Goal: Task Accomplishment & Management: Use online tool/utility

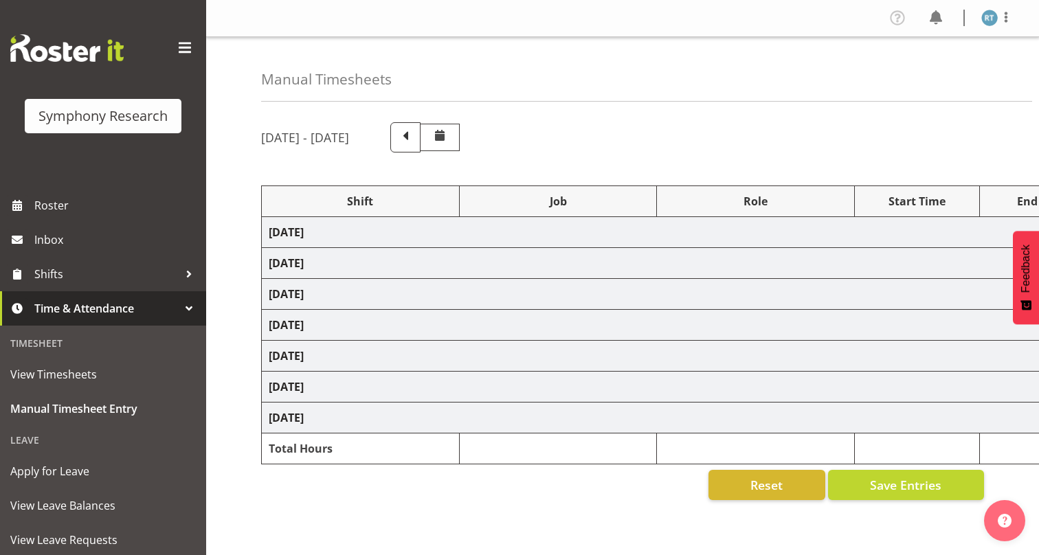
scroll to position [117, 0]
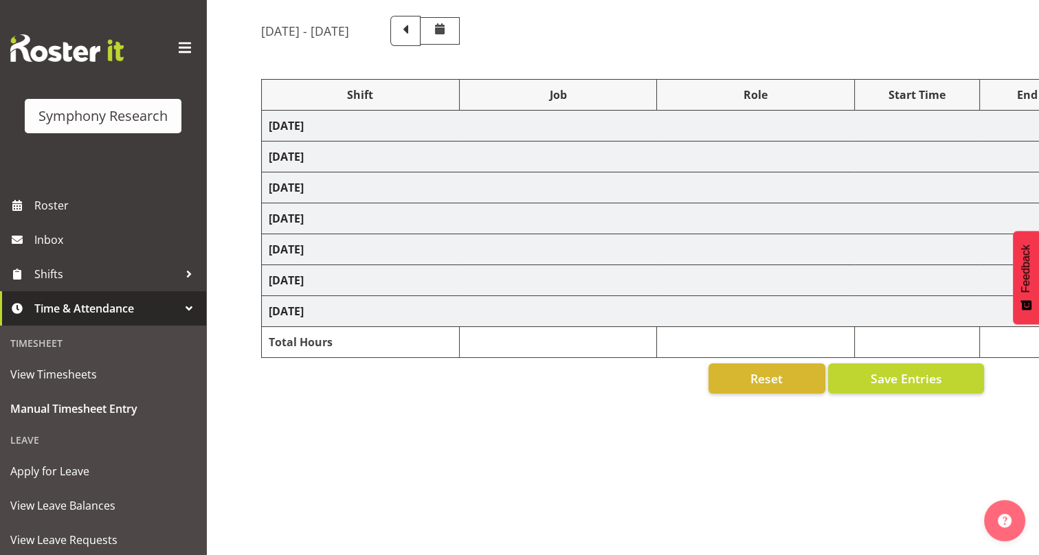
select select "26078"
select select "10527"
select select "47"
select select "26078"
select select "10585"
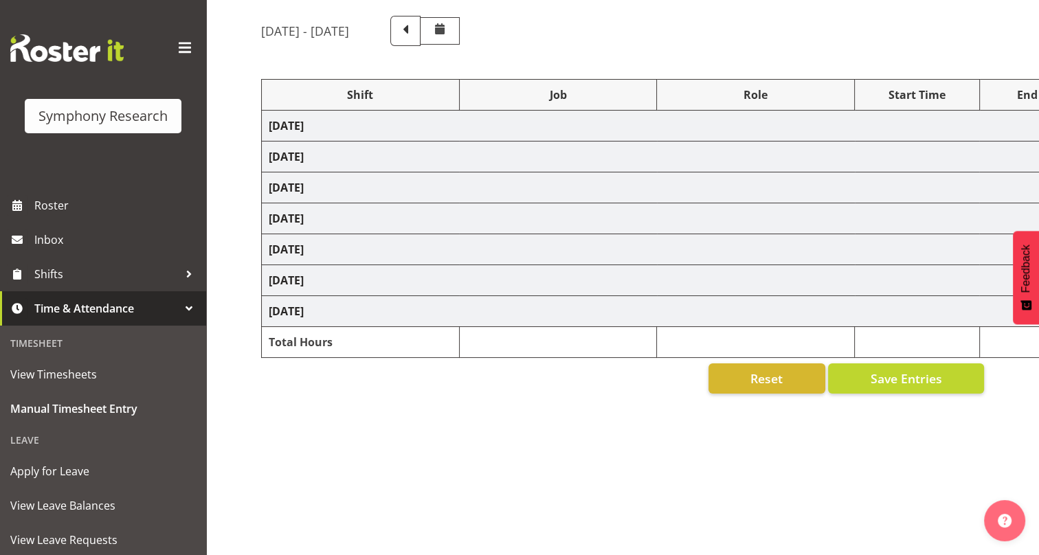
select select "47"
select select "48116"
select select "10499"
select select "47"
select select "48116"
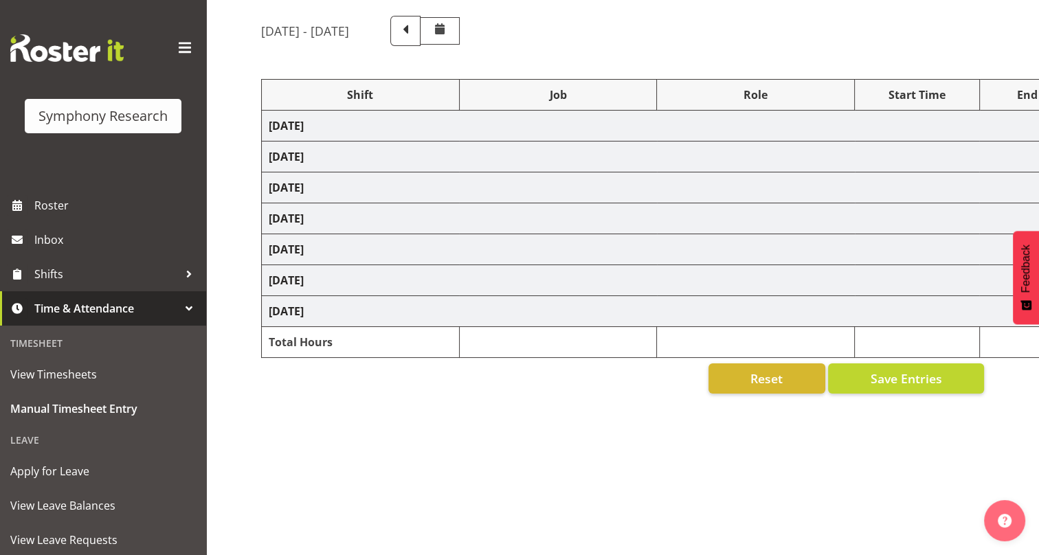
select select "10527"
select select "47"
select select "48116"
select select "10527"
select select "45"
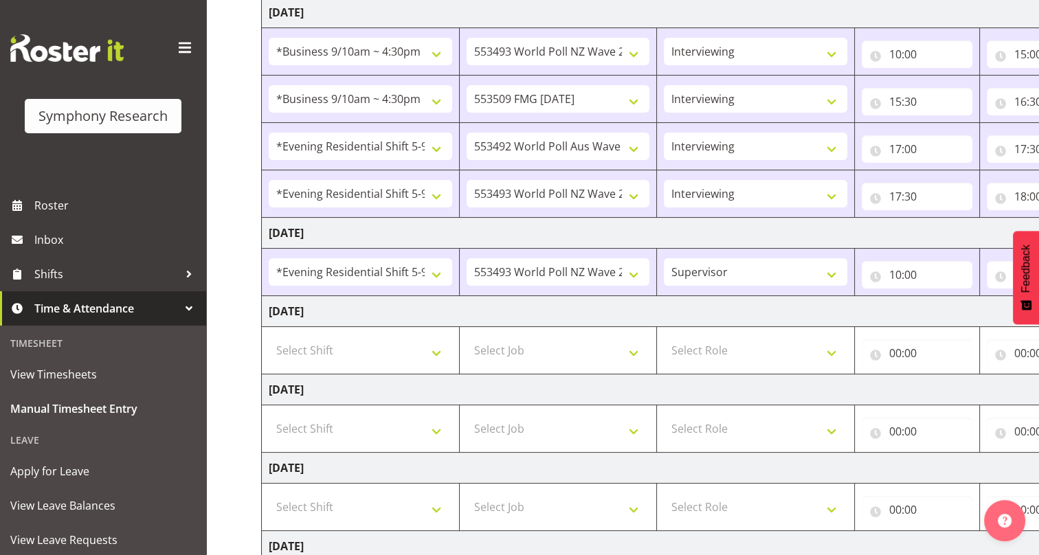
scroll to position [241, 0]
